Goal: Find specific page/section: Find specific page/section

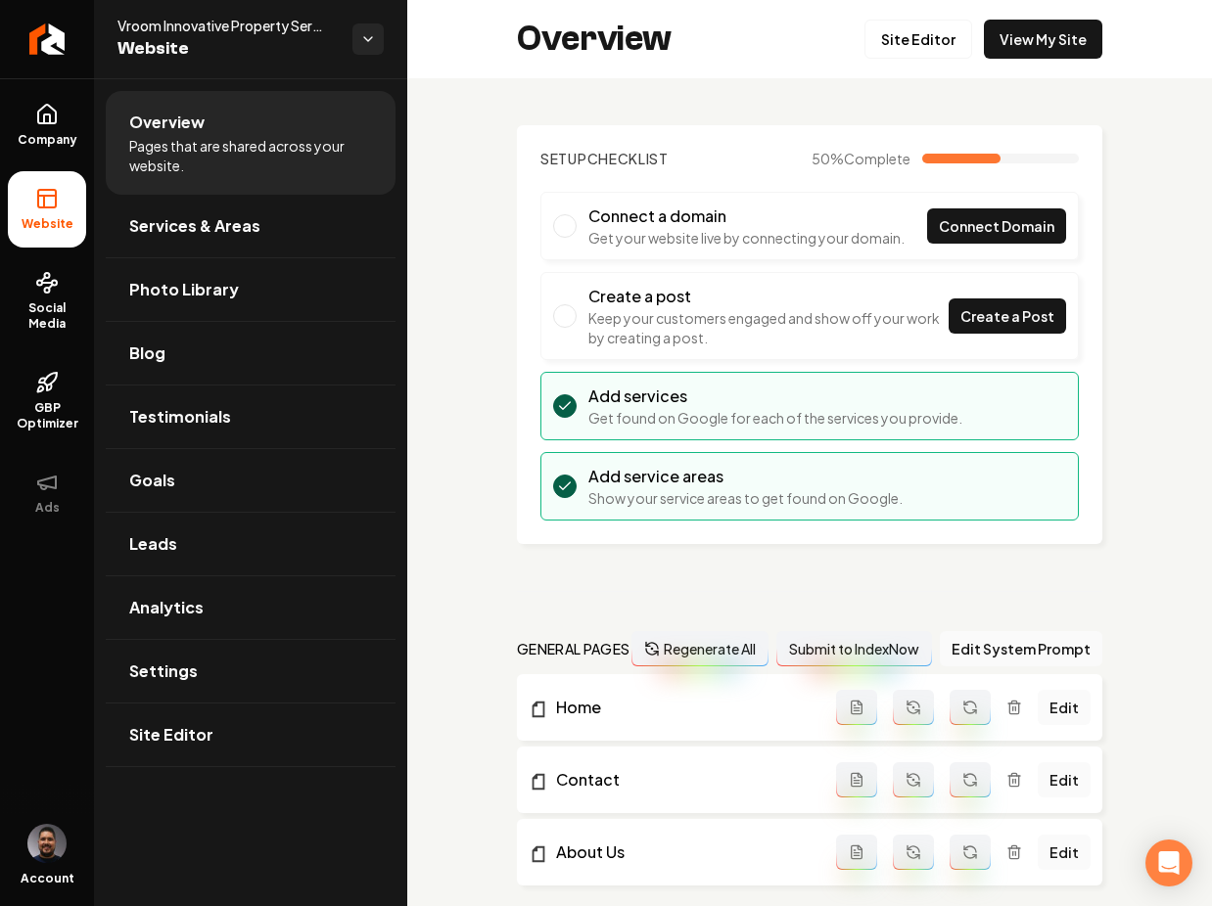
click at [1034, 14] on div "Overview Site Editor View My Site" at bounding box center [809, 39] width 805 height 78
click at [1040, 31] on link "View My Site" at bounding box center [1043, 39] width 118 height 39
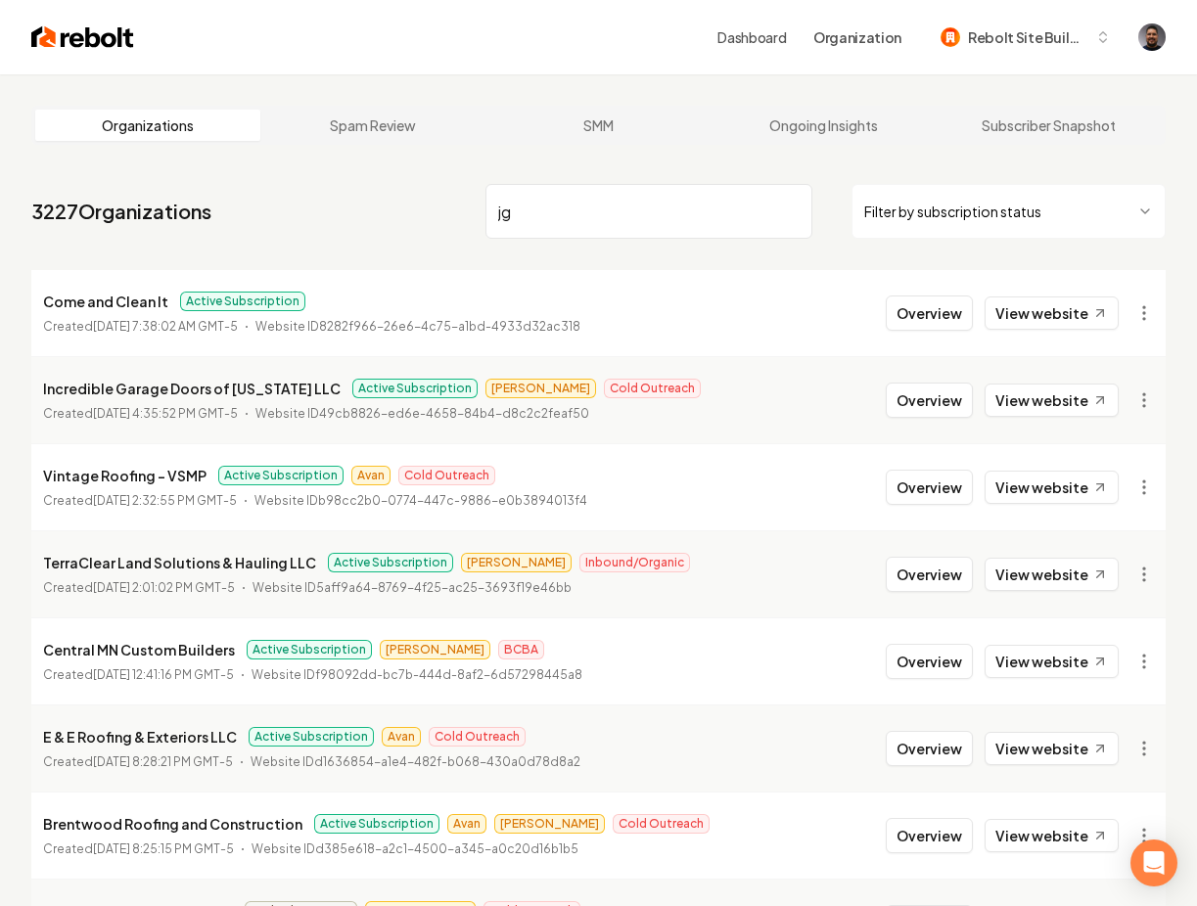
click at [376, 215] on nav "3227 Organizations jg Filter by subscription status" at bounding box center [598, 219] width 1135 height 86
click at [569, 212] on input "jg" at bounding box center [650, 211] width 328 height 55
click at [532, 209] on input "jg" at bounding box center [650, 211] width 328 height 55
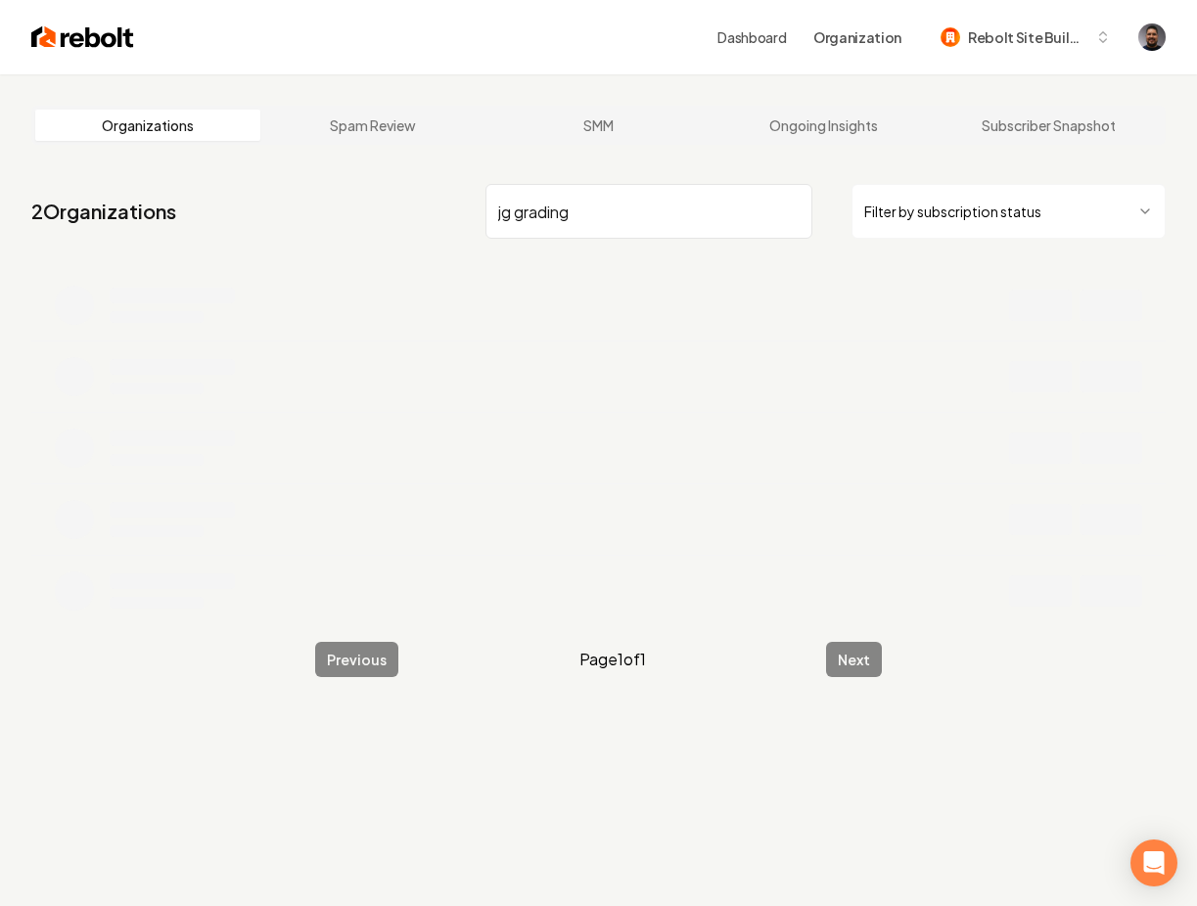
type input "jg grading"
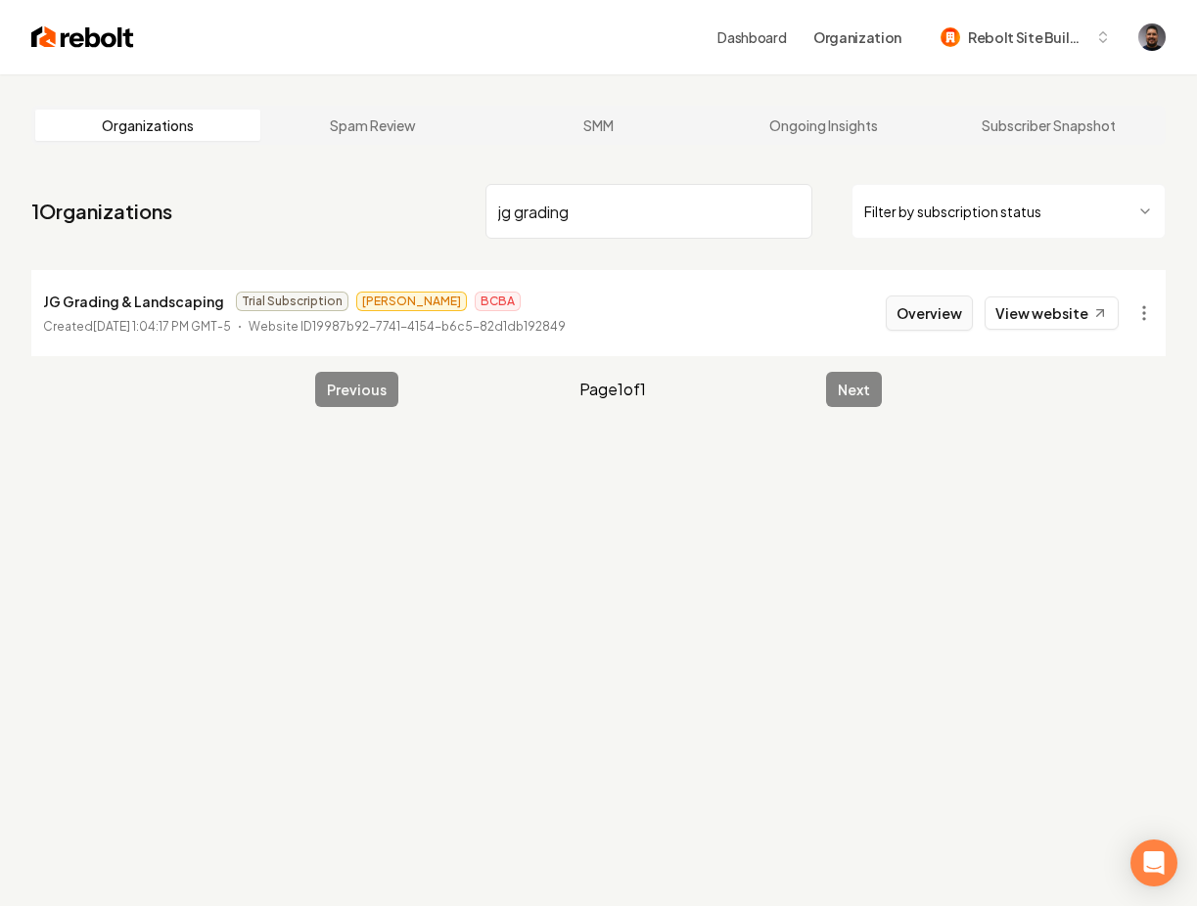
click at [945, 305] on button "Overview" at bounding box center [929, 313] width 87 height 35
